Goal: Task Accomplishment & Management: Manage account settings

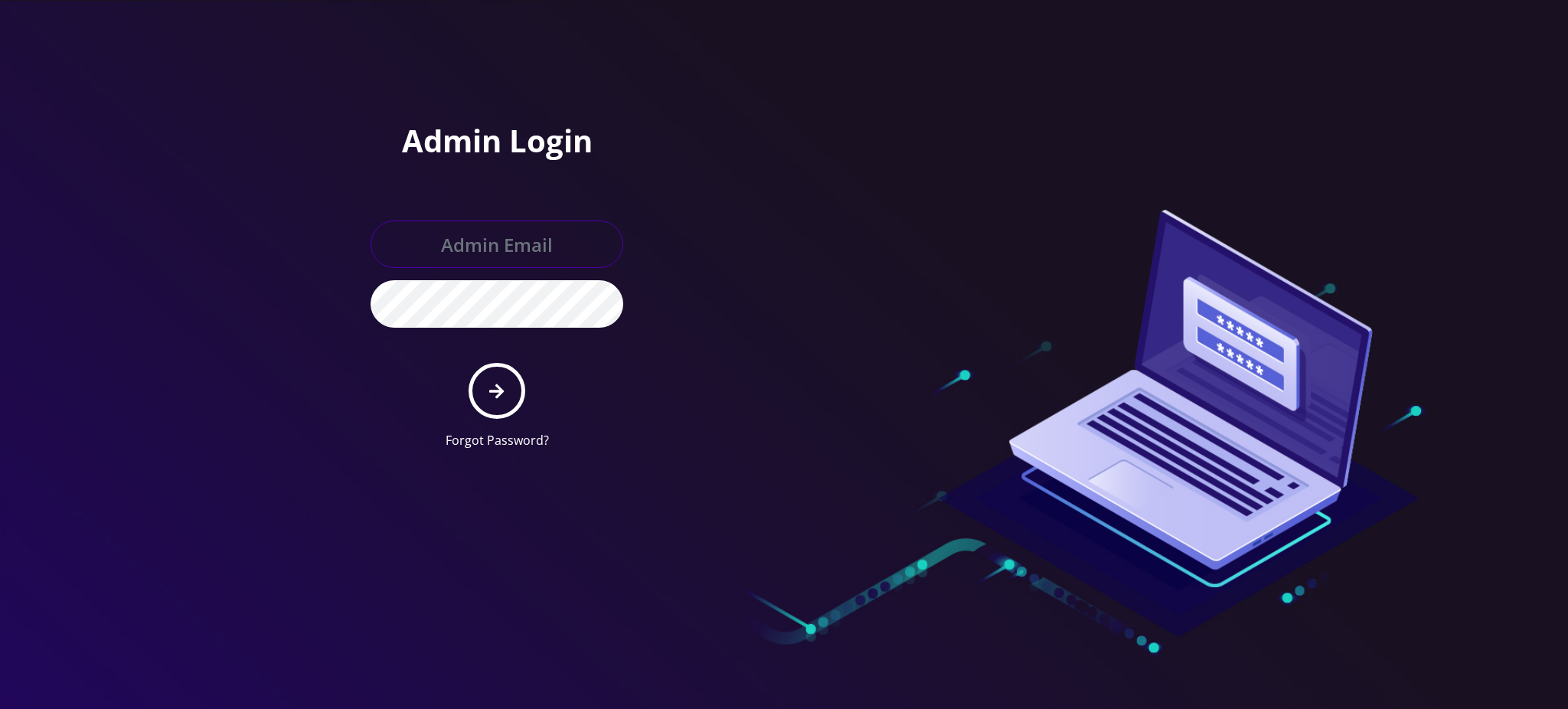
type input "[PERSON_NAME][EMAIL_ADDRESS][DOMAIN_NAME]"
click at [492, 401] on button "submit" at bounding box center [496, 391] width 56 height 56
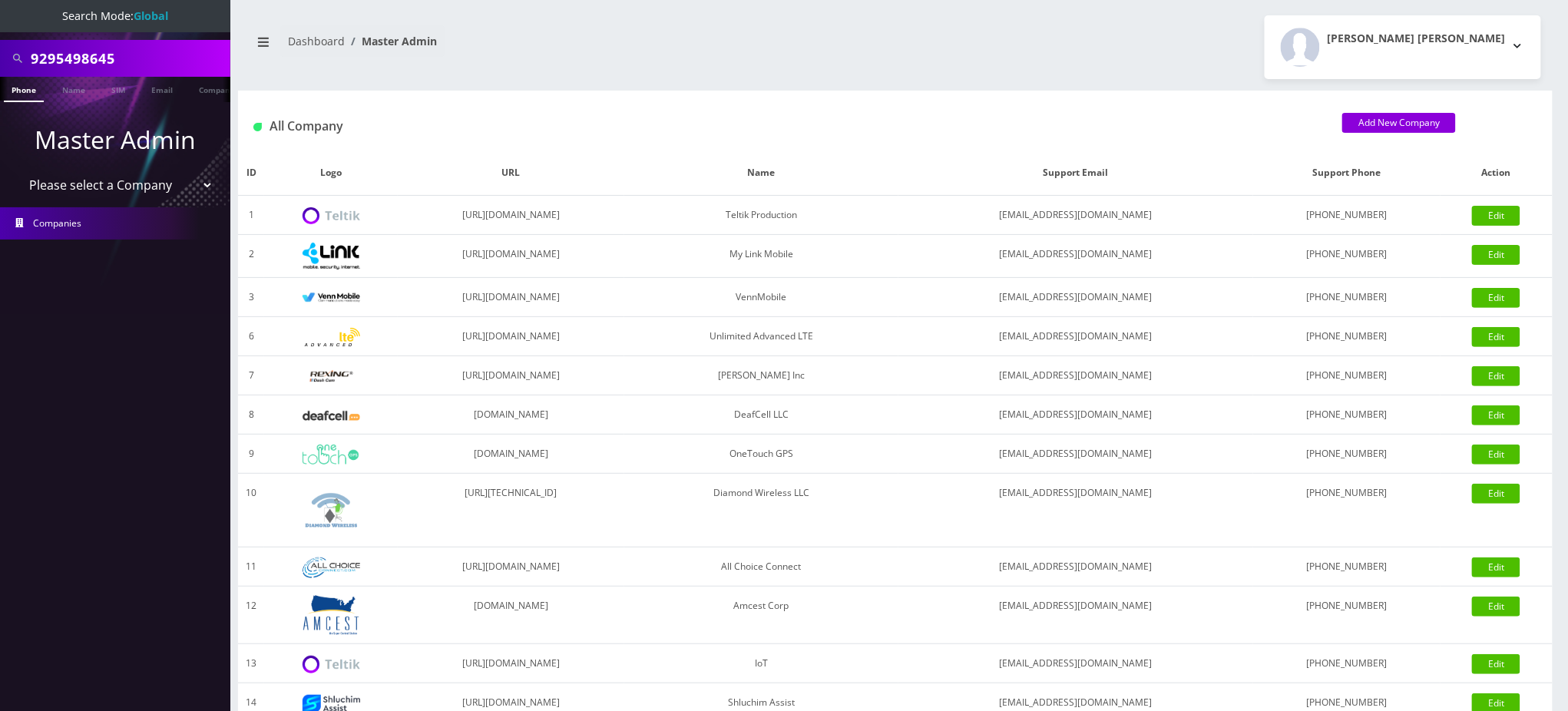
drag, startPoint x: 56, startPoint y: 59, endPoint x: 232, endPoint y: 85, distance: 177.9
click at [231, 85] on div "Search Mode: Global 9295498645 Phone Name SIM Email Company Customer Master Adm…" at bounding box center [784, 527] width 1568 height 1055
type input "9294092378"
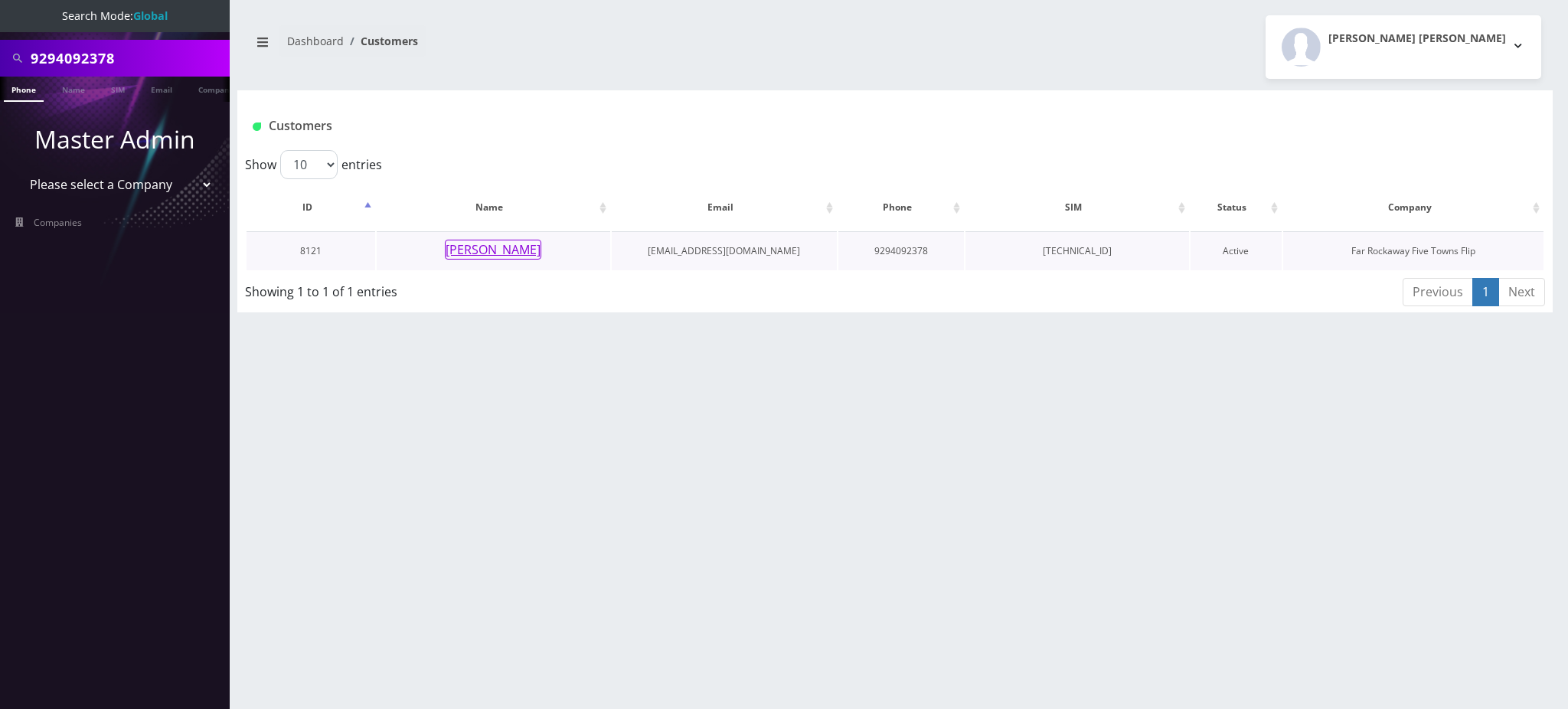
click at [500, 245] on button "charne Weingarten" at bounding box center [492, 250] width 96 height 20
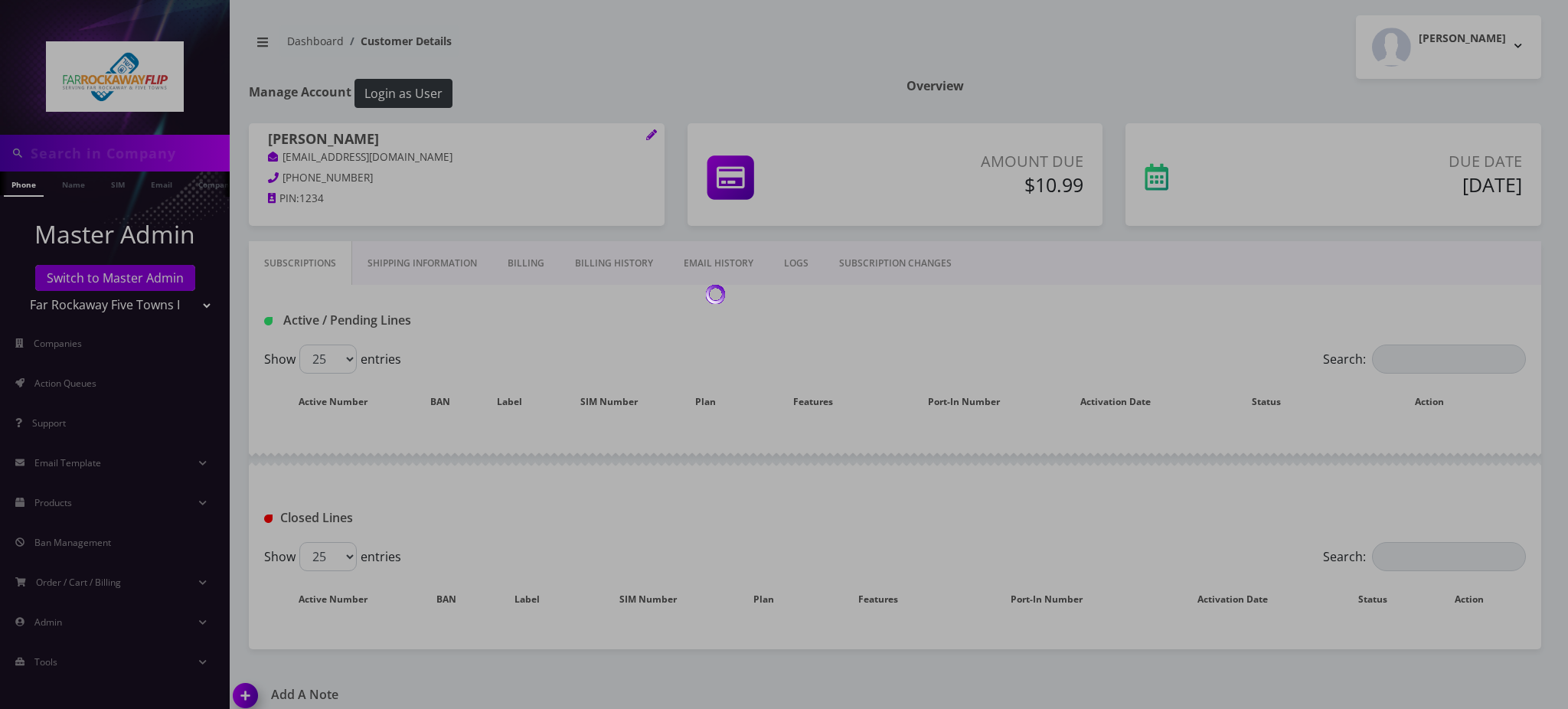
type input "9294092378"
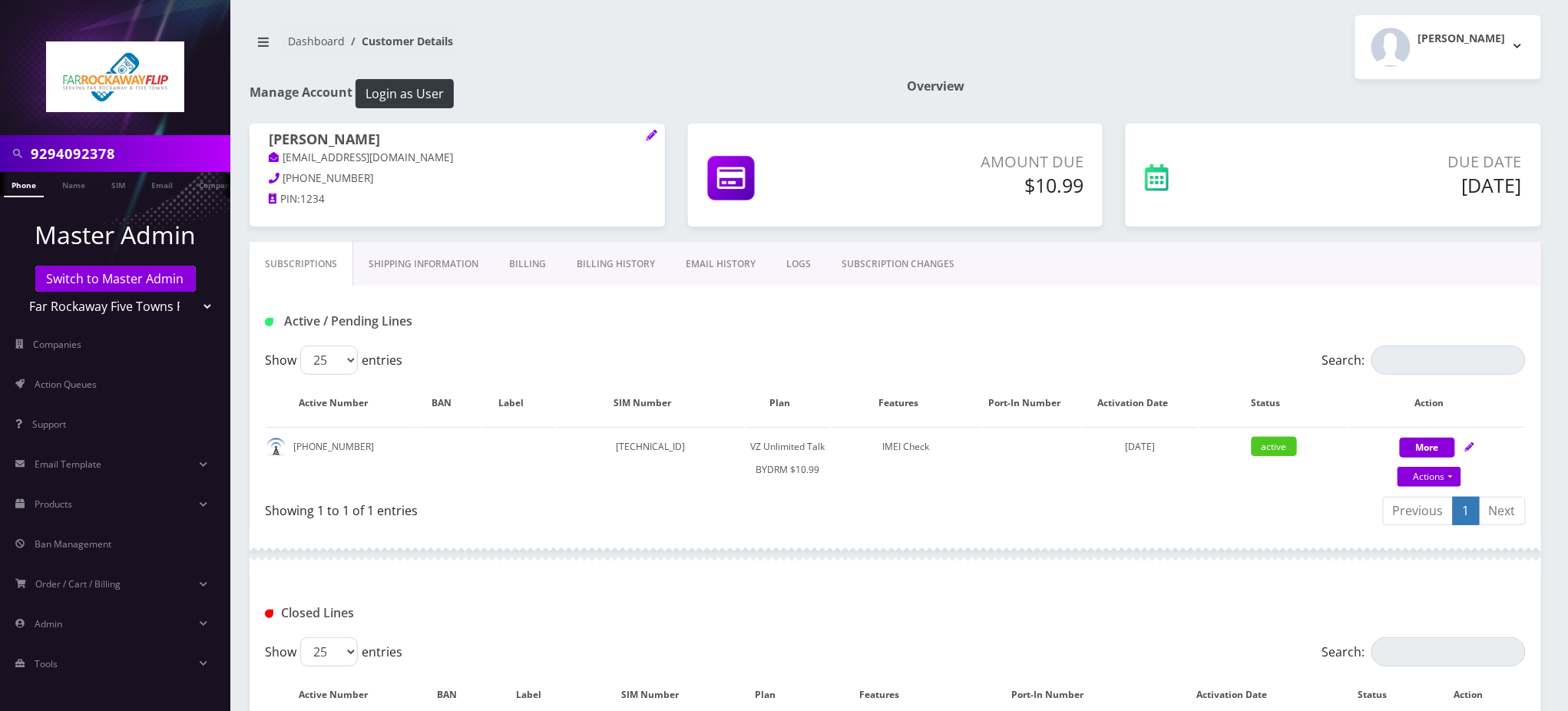
click at [790, 21] on div "Dashboard Customer Details [PERSON_NAME] Logout" at bounding box center [895, 47] width 1315 height 64
click at [730, 40] on nav "Dashboard Customer Details" at bounding box center [566, 47] width 634 height 44
click at [798, 58] on nav "Dashboard Customer Details" at bounding box center [566, 47] width 634 height 44
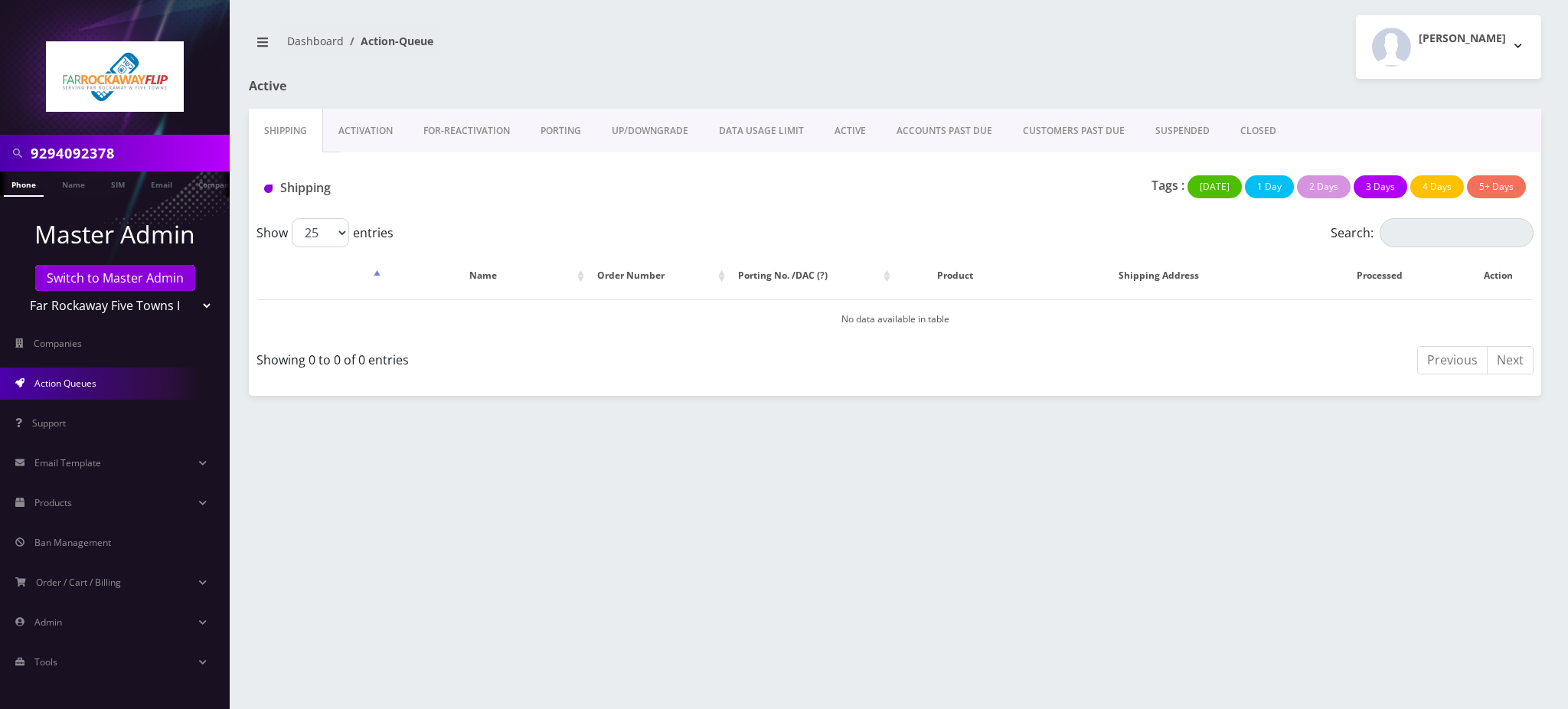
drag, startPoint x: 132, startPoint y: 145, endPoint x: 0, endPoint y: 121, distance: 134.2
click at [0, 124] on nav "9294092378 Phone Name SIM Email Company Customer Master Admin Switch to Master …" at bounding box center [114, 354] width 230 height 709
paste input "5857823"
type input "9295857823"
click at [21, 180] on link "Phone" at bounding box center [24, 184] width 40 height 26
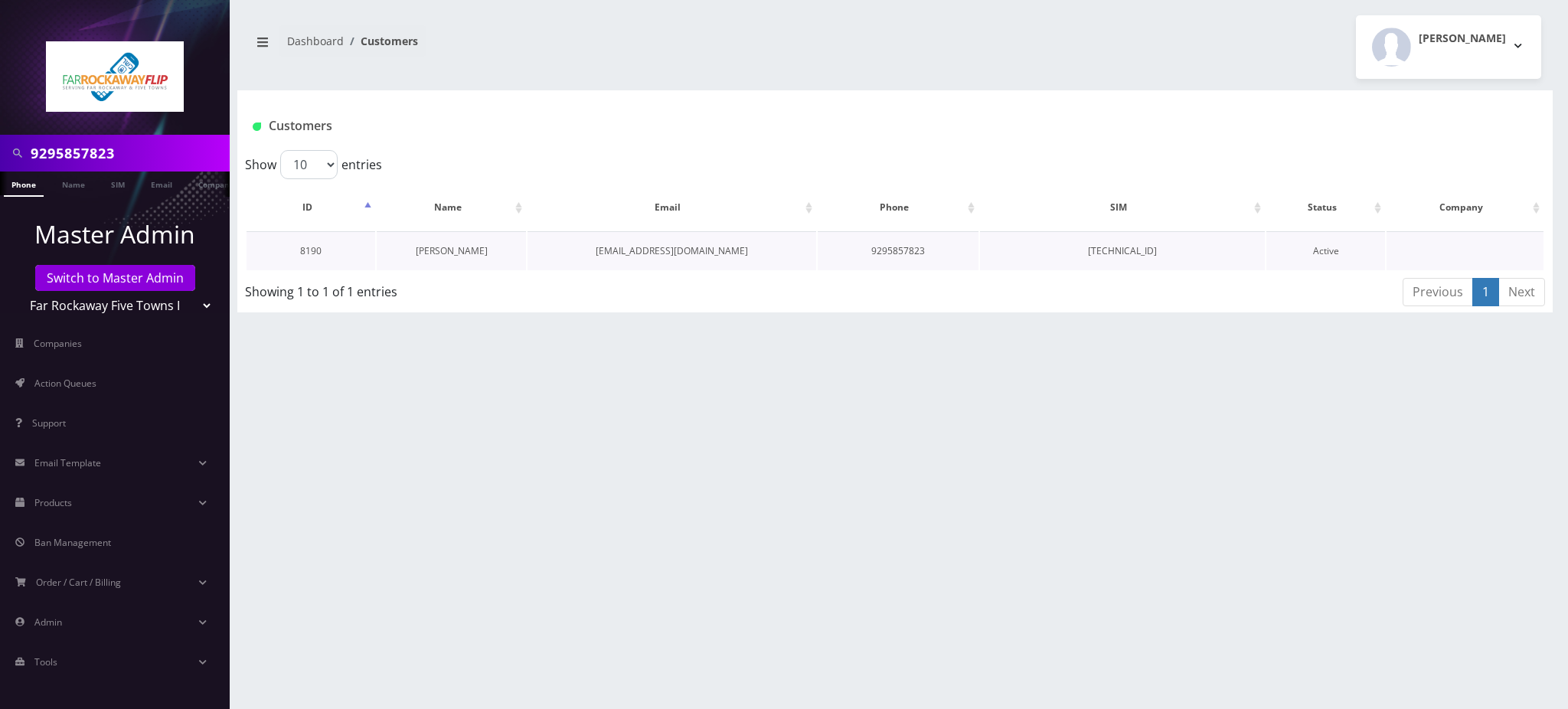
click at [463, 251] on link "chany livan" at bounding box center [451, 251] width 72 height 13
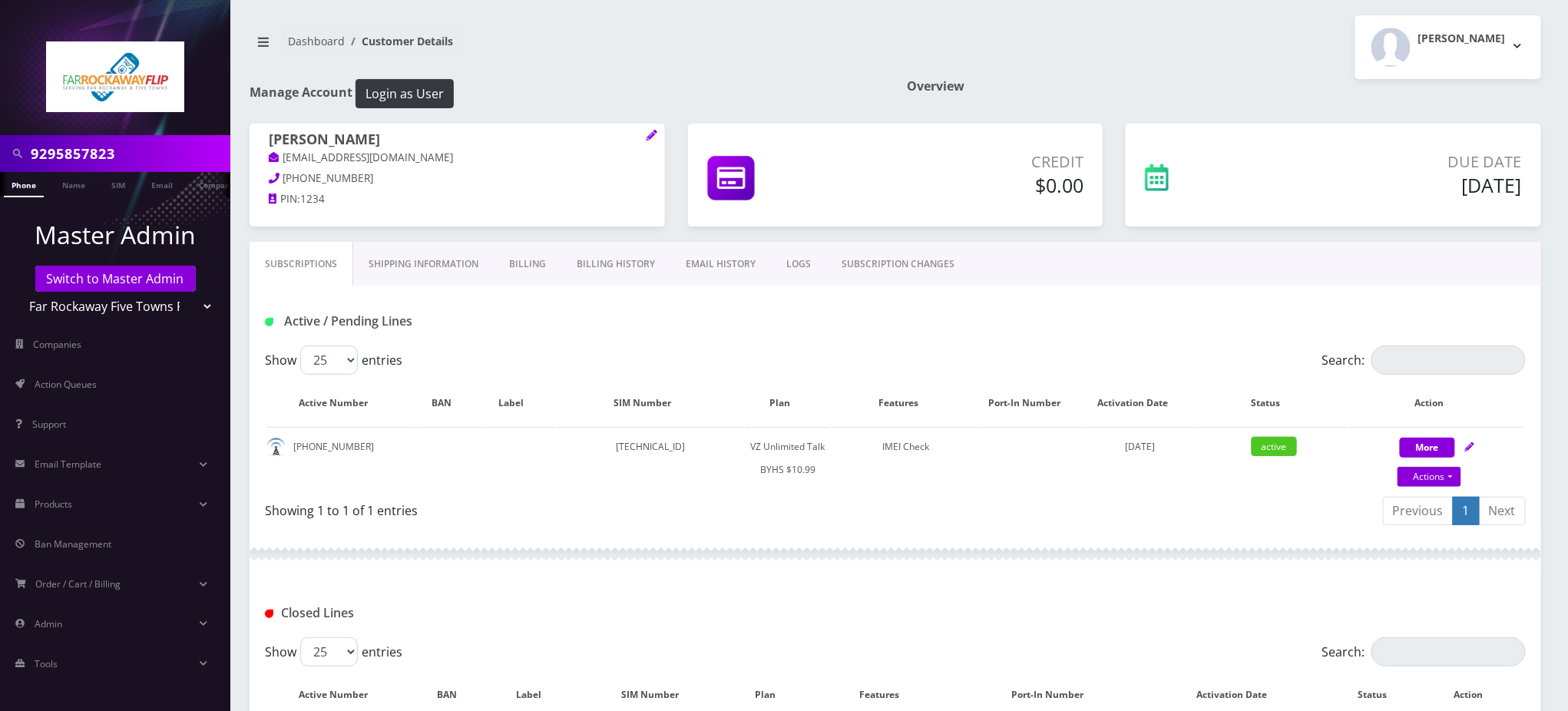
click at [891, 268] on link "SUBSCRIPTION CHANGES" at bounding box center [898, 264] width 144 height 45
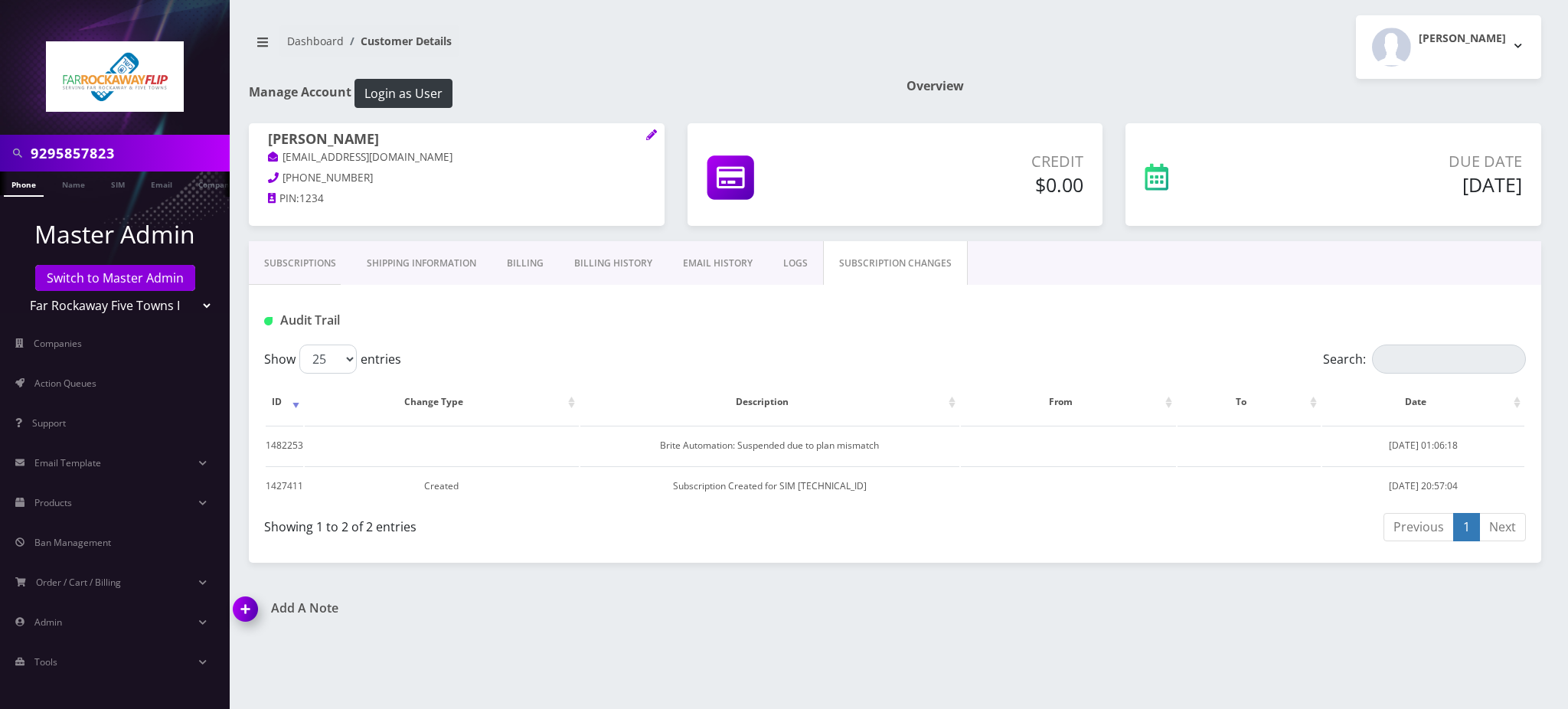
click at [327, 267] on link "Subscriptions" at bounding box center [300, 264] width 103 height 44
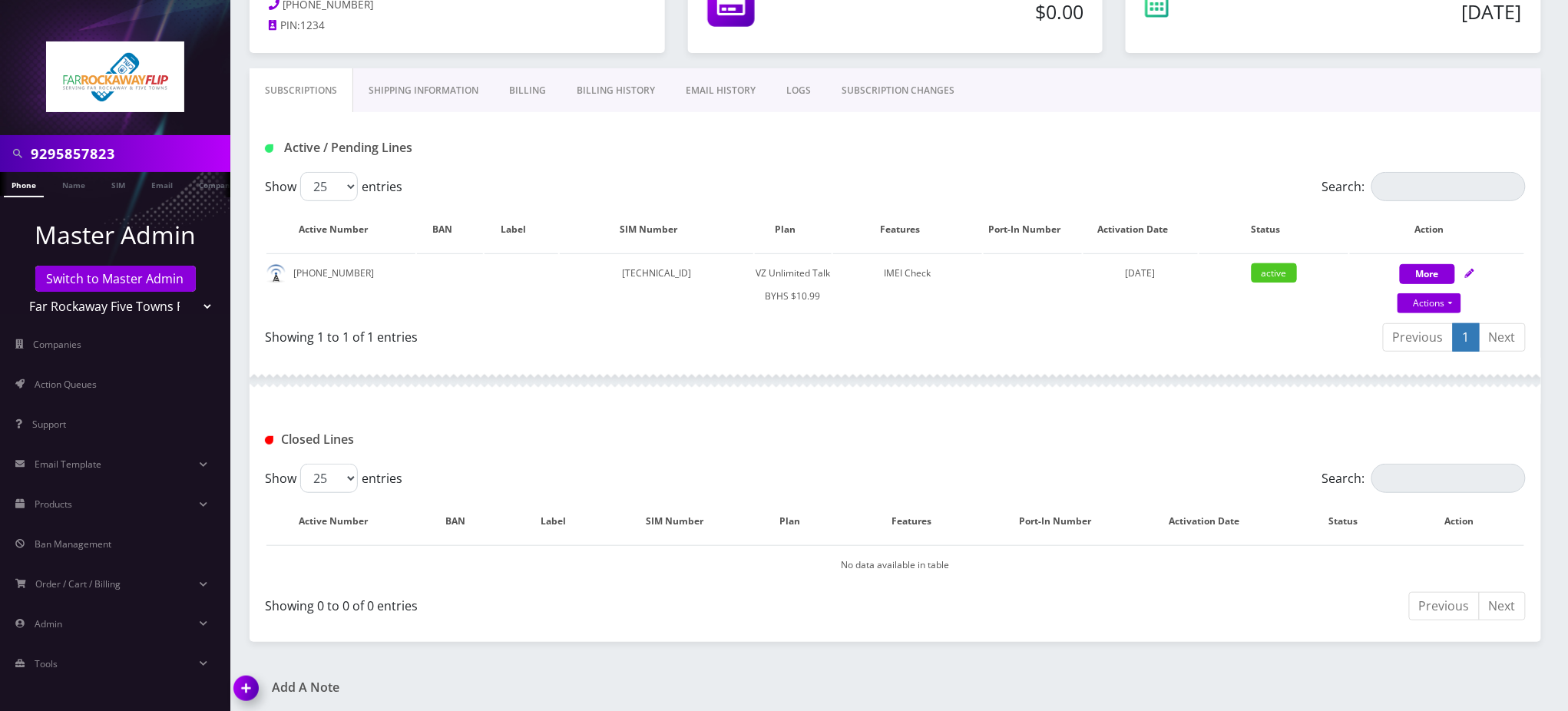
scroll to position [174, 0]
click at [1443, 303] on link "Actions" at bounding box center [1429, 302] width 64 height 20
select select "467"
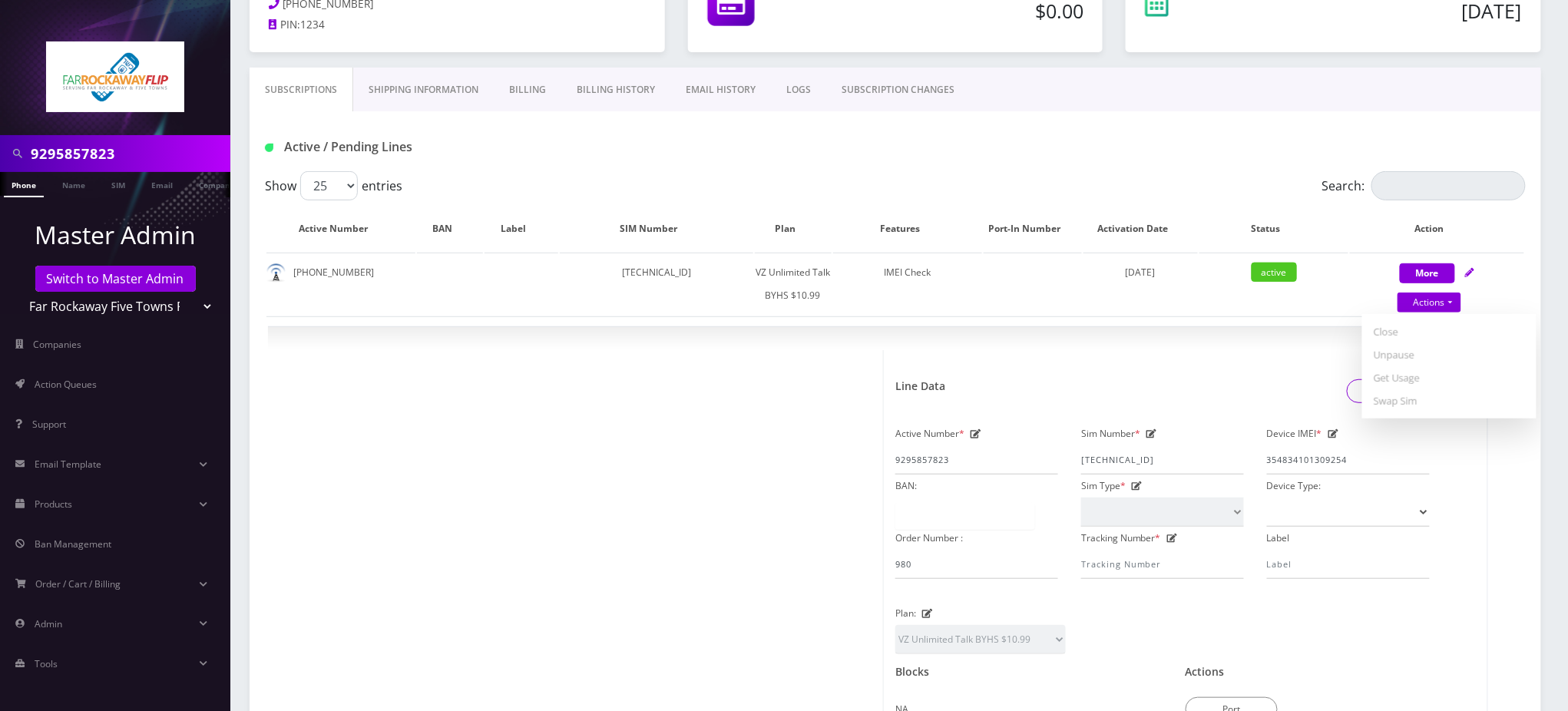
click at [1008, 170] on div "Active / Pending Lines" at bounding box center [895, 141] width 1292 height 60
